Goal: Transaction & Acquisition: Purchase product/service

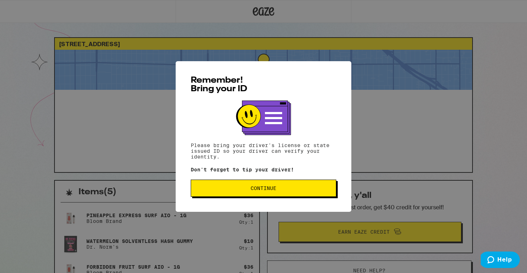
click at [311, 184] on button "Continue" at bounding box center [263, 188] width 145 height 17
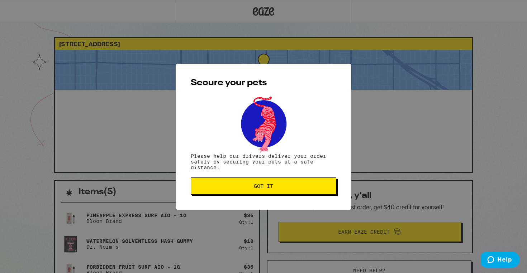
click at [285, 192] on button "Got it" at bounding box center [263, 186] width 145 height 17
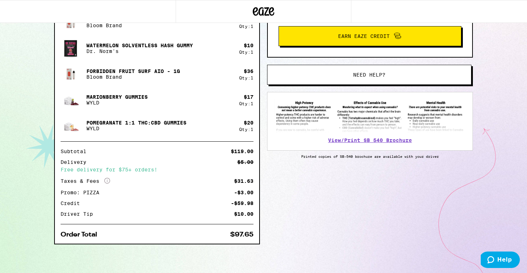
scroll to position [196, 0]
click at [504, 259] on span "Help" at bounding box center [504, 260] width 15 height 6
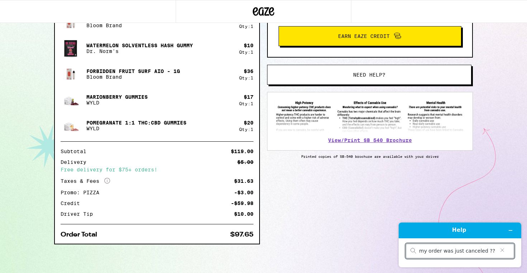
type input "my order was just canceled ??"
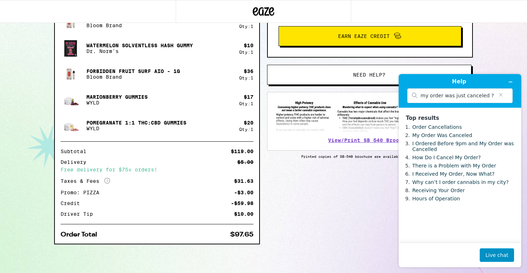
click at [498, 253] on button "Live chat" at bounding box center [496, 256] width 34 height 14
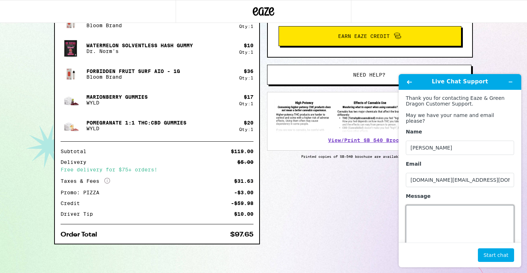
click at [426, 223] on textarea "Message" at bounding box center [460, 225] width 108 height 40
type textarea "why isnt my driver able to deliver my order ??"
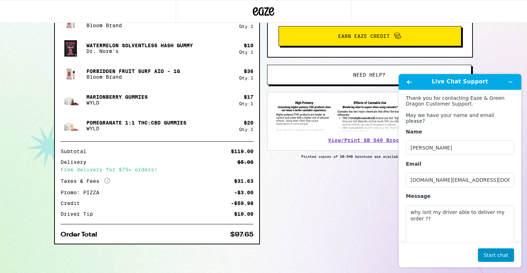
click at [492, 256] on button "Start chat" at bounding box center [496, 256] width 36 height 14
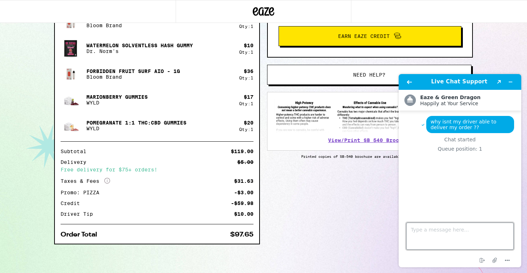
click at [458, 229] on textarea "Type a message here..." at bounding box center [459, 236] width 107 height 27
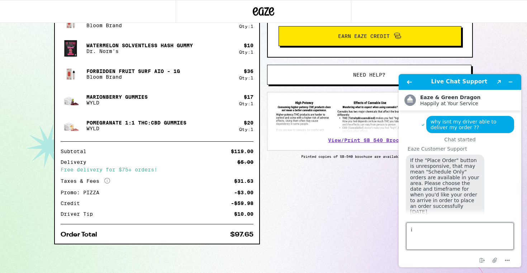
scroll to position [11, 0]
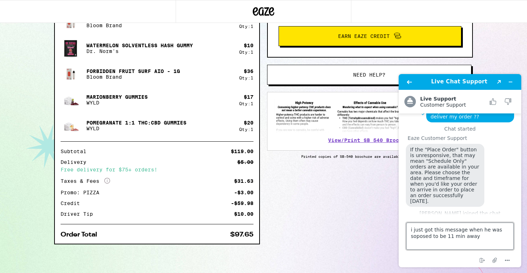
type textarea "i just got this message when he was soposed to be 11 min away"
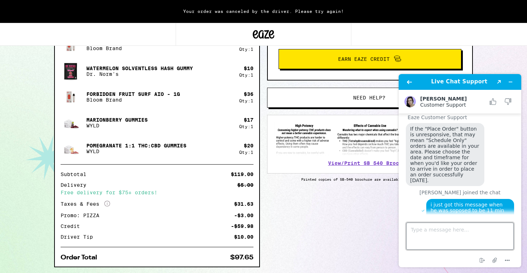
scroll to position [219, 0]
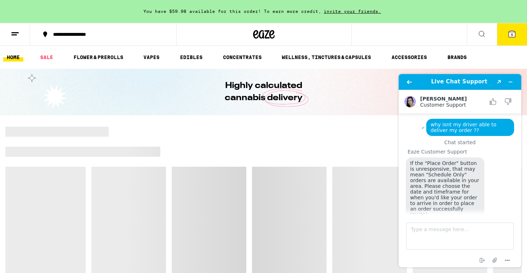
scroll to position [48, 0]
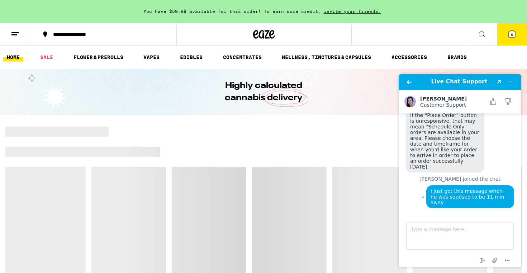
click at [270, 208] on div at bounding box center [263, 202] width 516 height 150
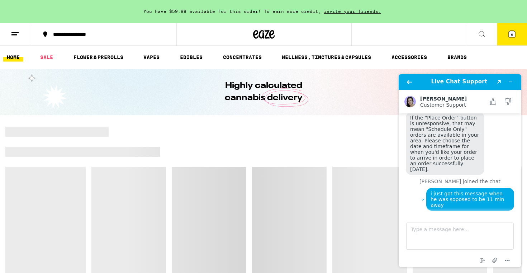
scroll to position [82, 0]
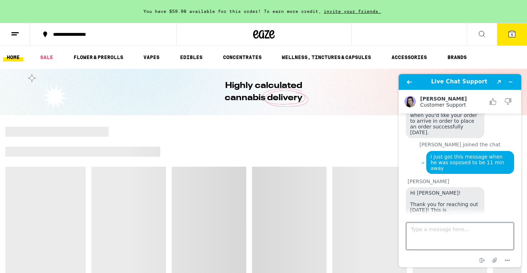
click at [431, 235] on textarea "Type a message here..." at bounding box center [459, 236] width 107 height 27
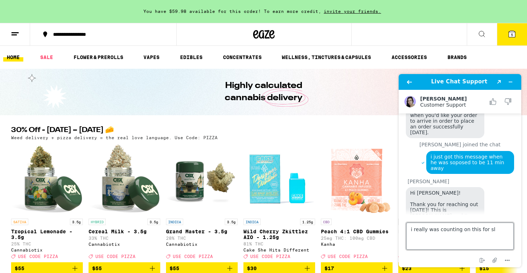
scroll to position [84, 0]
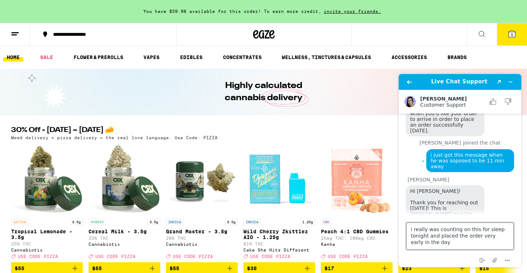
type textarea "i really was counting on this for sleep tonight and placed the order very early…"
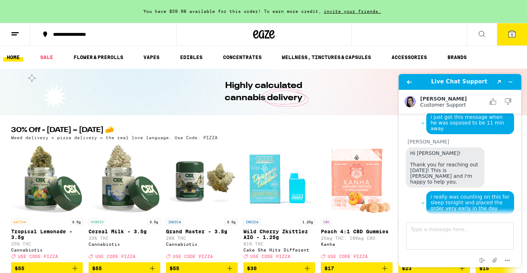
click at [511, 37] on icon at bounding box center [511, 34] width 6 height 6
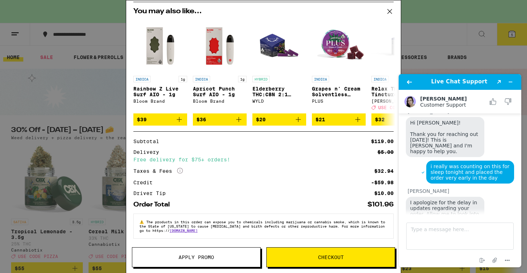
scroll to position [151, 0]
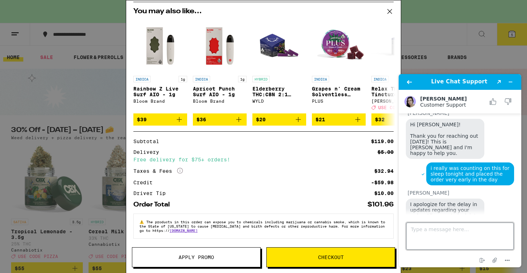
click at [428, 239] on textarea "Type a message here..." at bounding box center [459, 236] width 107 height 27
type textarea "please this is very upsetting to get at the last minute"
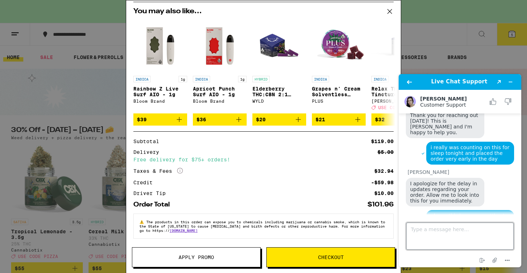
scroll to position [173, 0]
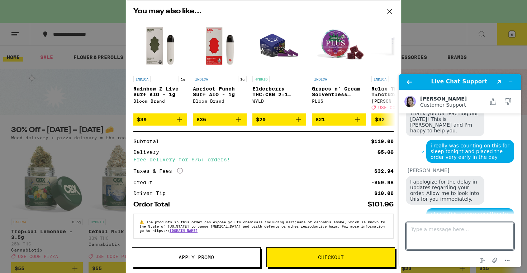
click at [203, 257] on span "Apply Promo" at bounding box center [195, 257] width 35 height 5
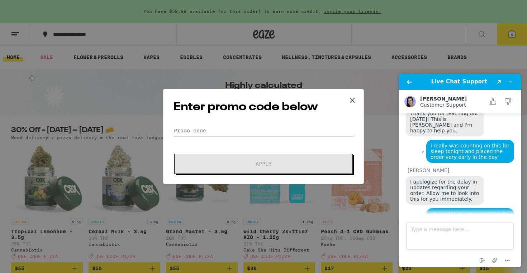
click at [217, 127] on input "Promo Code" at bounding box center [263, 130] width 180 height 11
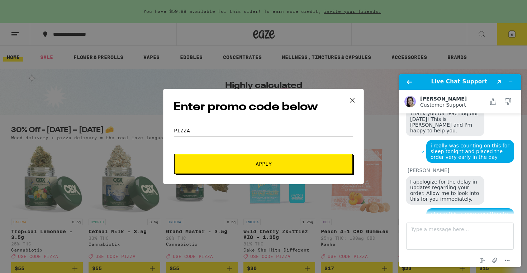
type input "pizza"
click at [266, 167] on span "Apply" at bounding box center [263, 164] width 16 height 5
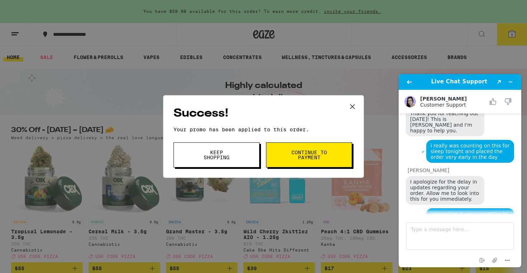
click at [311, 150] on span "Continue to payment" at bounding box center [309, 155] width 37 height 10
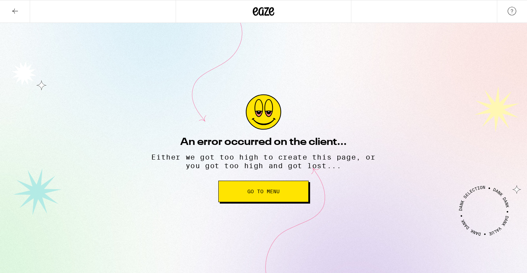
click at [272, 192] on span "Go to Menu" at bounding box center [263, 191] width 32 height 5
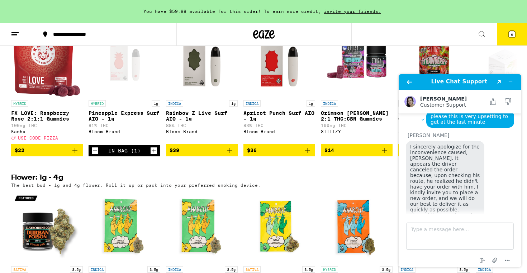
scroll to position [293, 0]
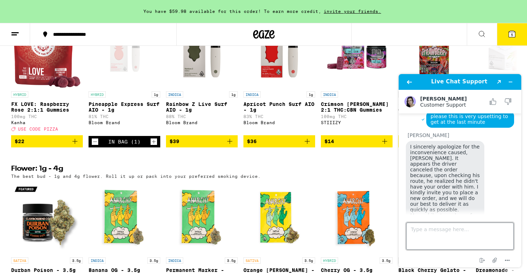
click at [438, 230] on textarea "Type a message here..." at bounding box center [459, 236] width 107 height 27
type textarea "ok thank you"
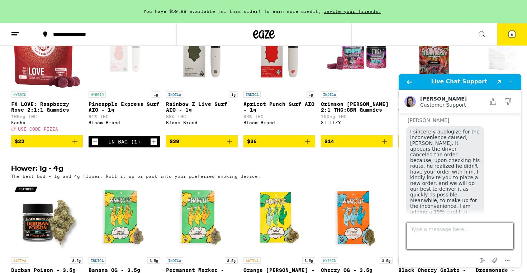
scroll to position [286, 0]
click at [509, 82] on icon "Minimize widget" at bounding box center [510, 82] width 5 height 5
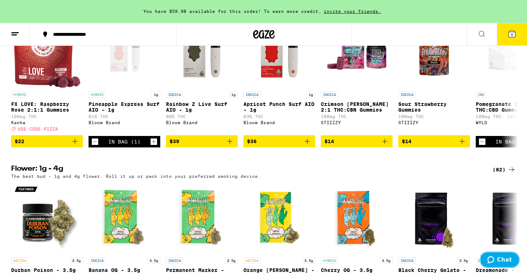
click at [497, 261] on span "Chat" at bounding box center [492, 259] width 10 height 7
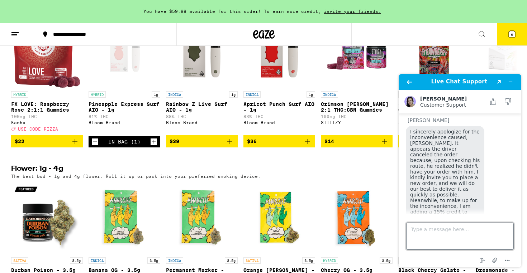
click at [424, 232] on textarea "Type a message here..." at bounding box center [459, 236] width 107 height 27
type textarea "please make sure it arrives tonight"
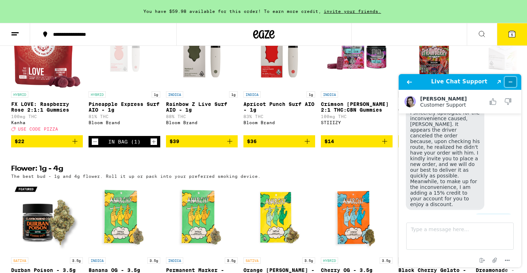
click at [510, 82] on icon "Minimize widget" at bounding box center [510, 82] width 3 height 0
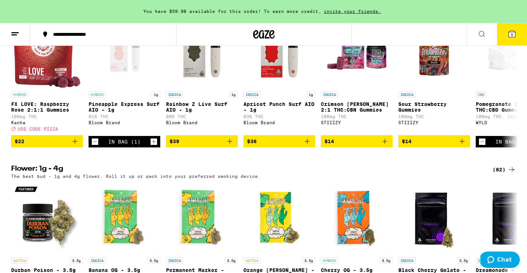
click at [507, 33] on icon at bounding box center [511, 34] width 9 height 9
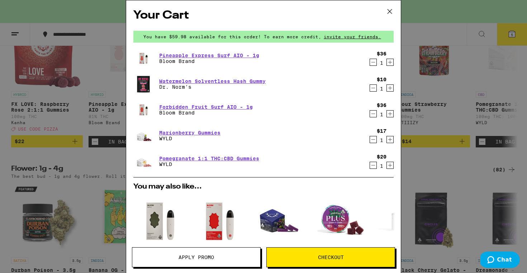
click at [224, 253] on button "Apply Promo" at bounding box center [196, 258] width 129 height 20
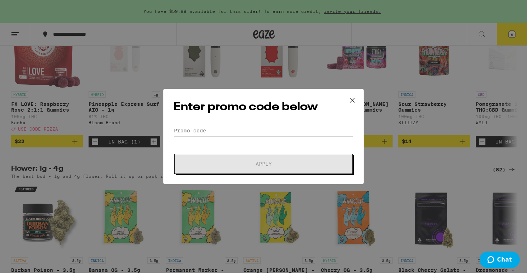
click at [258, 130] on input "Promo Code" at bounding box center [263, 130] width 180 height 11
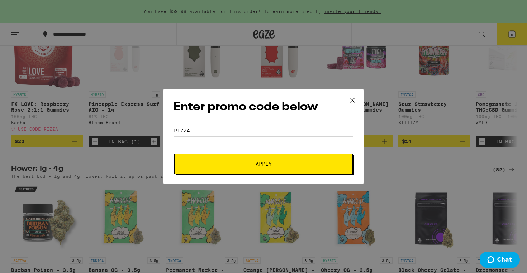
type input "pizza"
click at [281, 166] on span "Apply" at bounding box center [263, 164] width 129 height 5
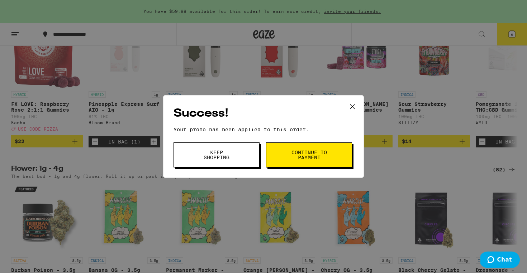
click at [308, 154] on span "Continue to payment" at bounding box center [309, 155] width 37 height 10
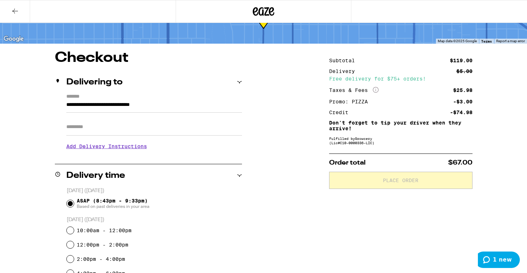
scroll to position [38, 0]
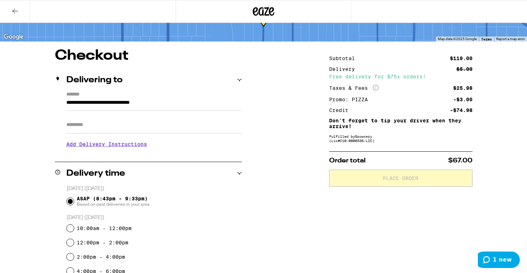
click at [103, 149] on h3 "Add Delivery Instructions" at bounding box center [154, 144] width 176 height 16
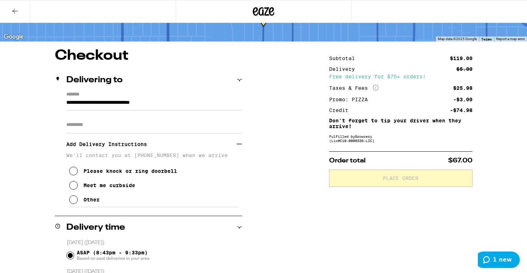
click at [76, 203] on icon at bounding box center [73, 200] width 9 height 9
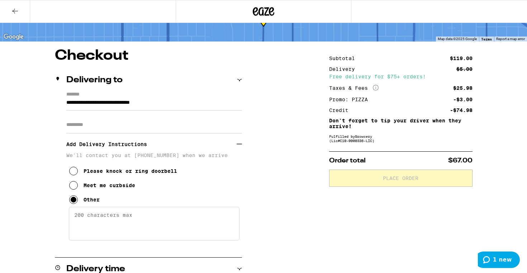
click at [98, 225] on textarea "Enter any other delivery instructions you want driver to know" at bounding box center [154, 224] width 171 height 34
type textarea "DIAL 787 TO ENTER / PH FLOOR / #408"
click at [221, 193] on div "Please knock or ring doorbell Meet me curbside Other" at bounding box center [154, 182] width 176 height 49
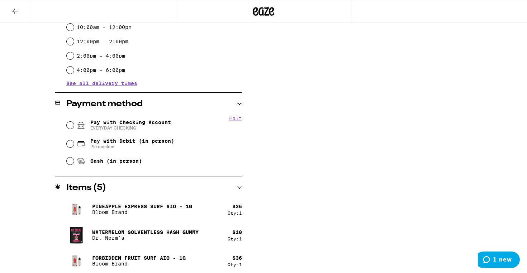
scroll to position [338, 0]
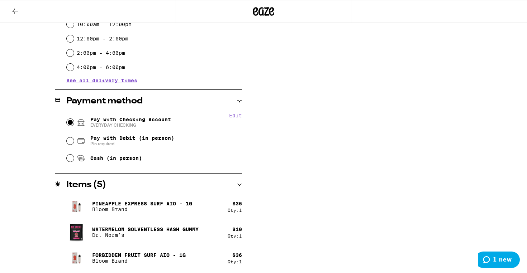
click at [70, 122] on input "Pay with Checking Account EVERYDAY CHECKING" at bounding box center [70, 122] width 7 height 7
radio input "true"
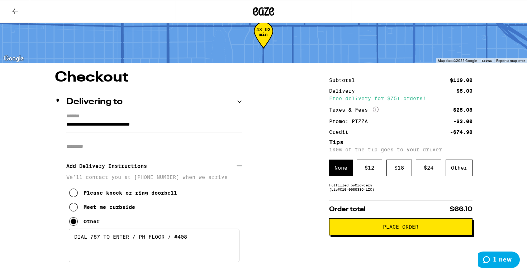
scroll to position [27, 0]
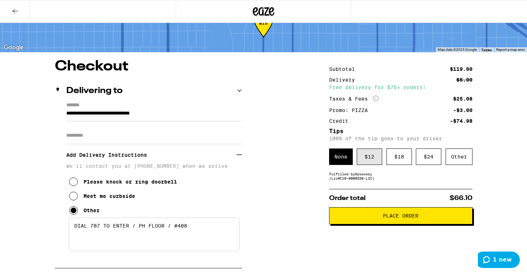
click at [368, 158] on div "$ 12" at bounding box center [368, 157] width 25 height 16
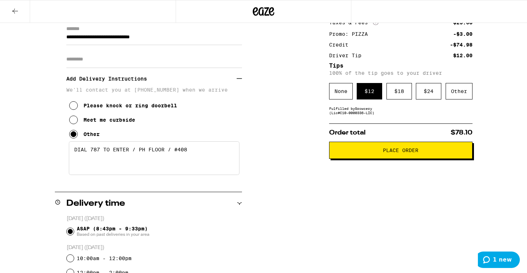
scroll to position [106, 0]
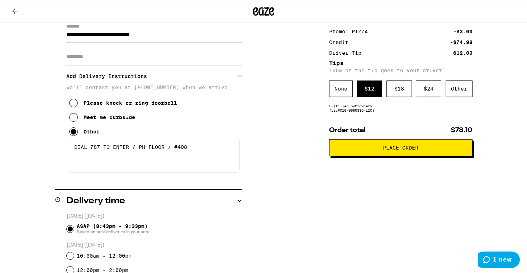
click at [405, 150] on span "Place Order" at bounding box center [400, 147] width 35 height 5
